Goal: Find specific page/section: Find specific page/section

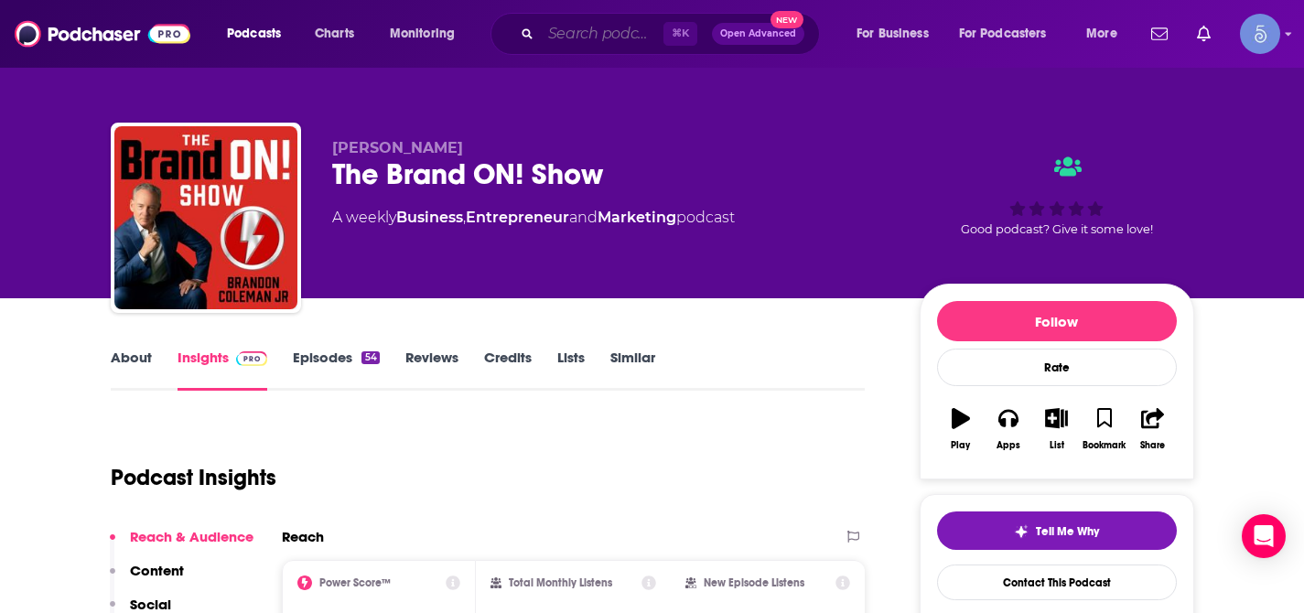
click at [587, 33] on input "Search podcasts, credits, & more..." at bounding box center [602, 33] width 123 height 29
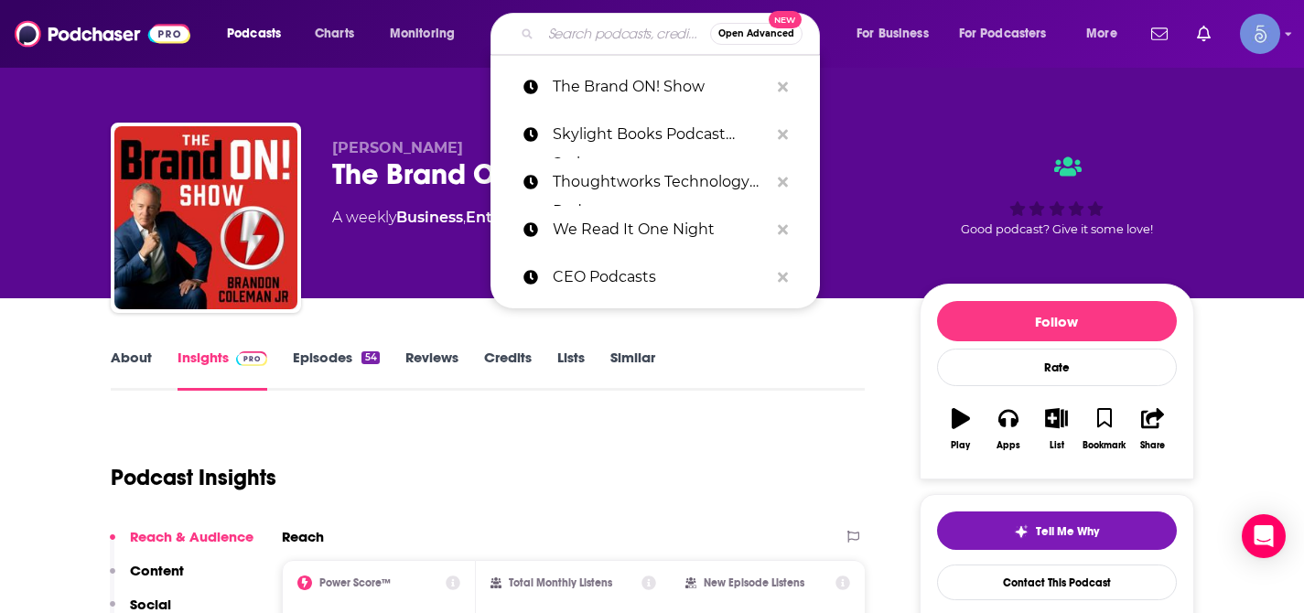
paste input "The Self Esteem and Confidence Mindset: Confidence Strategies for Ambitious Pro…"
type input "The Self Esteem and Confidence Mindset: Confidence Strategies for Ambitious Pro…"
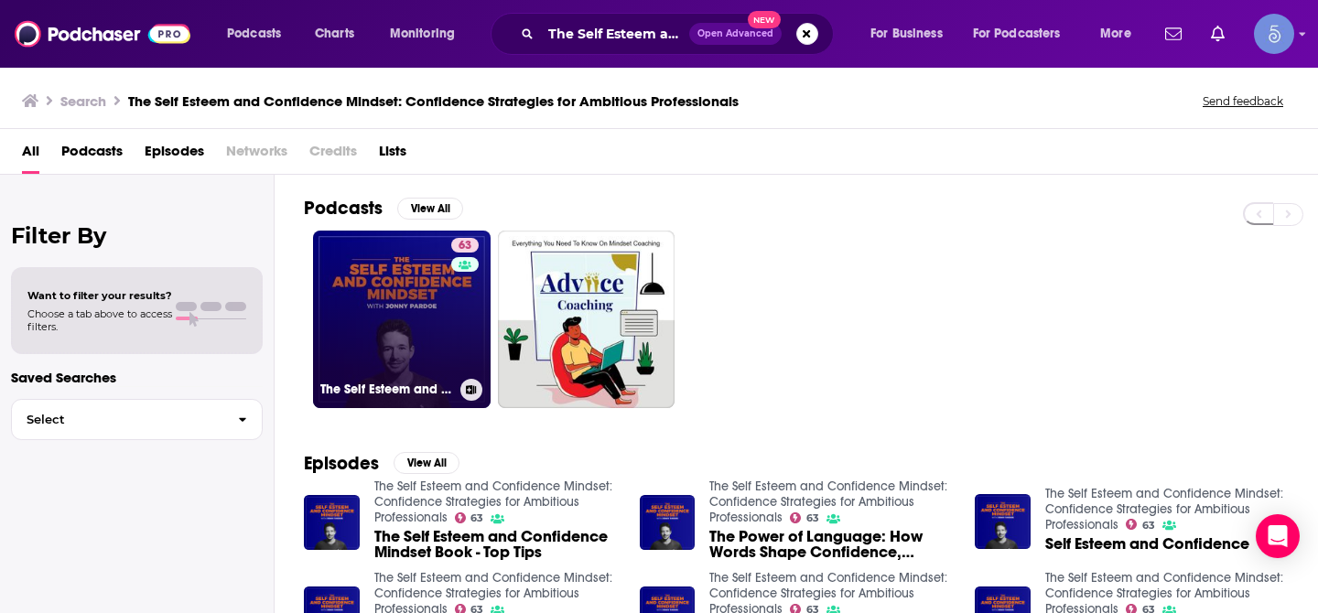
click at [366, 305] on link "63 The Self Esteem and Confidence Mindset: Confidence Strategies for Ambitious …" at bounding box center [402, 320] width 178 height 178
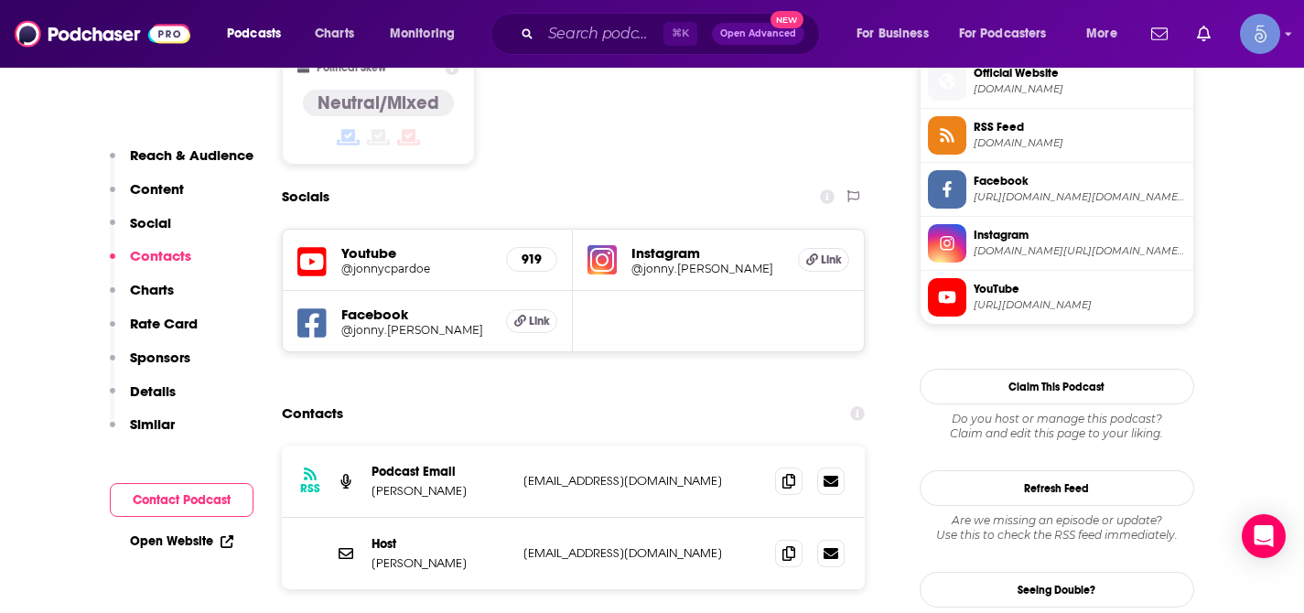
scroll to position [1496, 0]
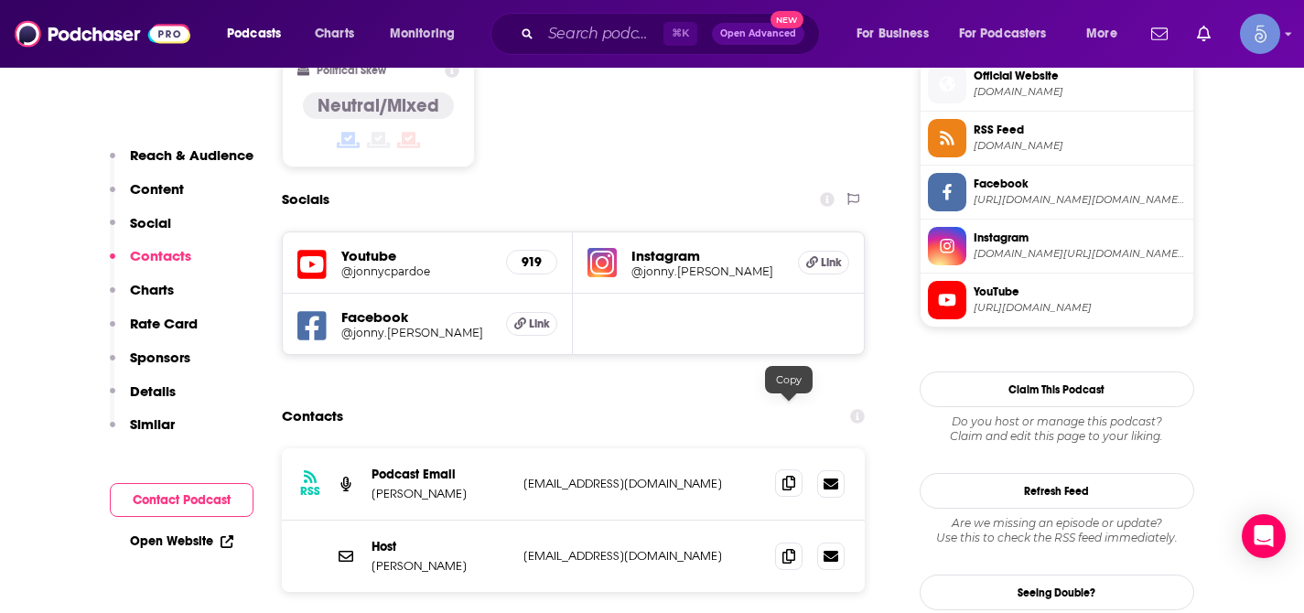
click at [787, 476] on icon at bounding box center [788, 483] width 13 height 15
click at [787, 542] on span at bounding box center [788, 555] width 27 height 27
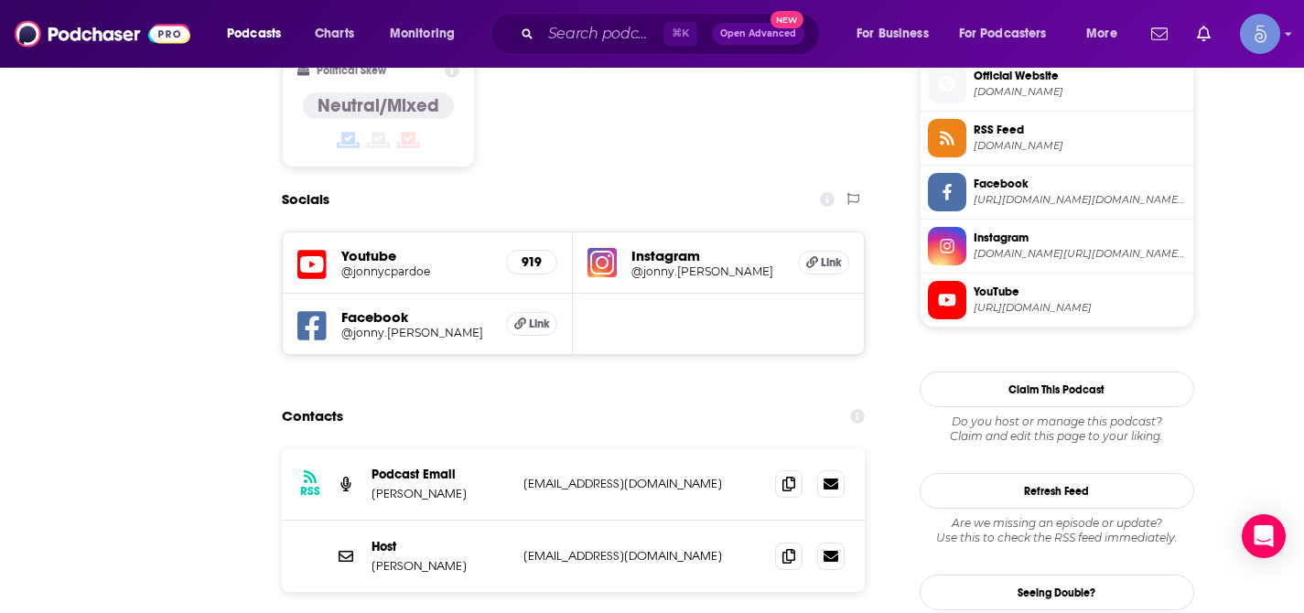
scroll to position [0, 0]
